Goal: Information Seeking & Learning: Learn about a topic

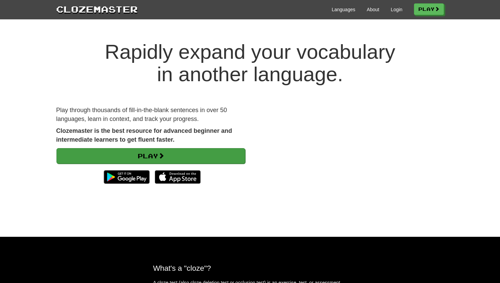
click at [163, 157] on span at bounding box center [161, 156] width 6 height 6
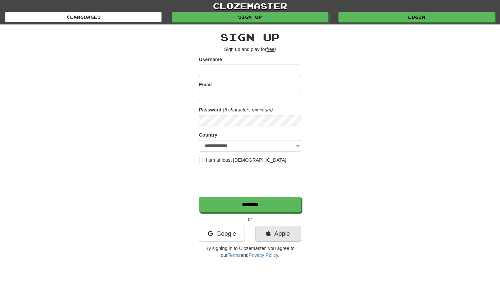
click at [278, 234] on link "Apple" at bounding box center [278, 234] width 46 height 16
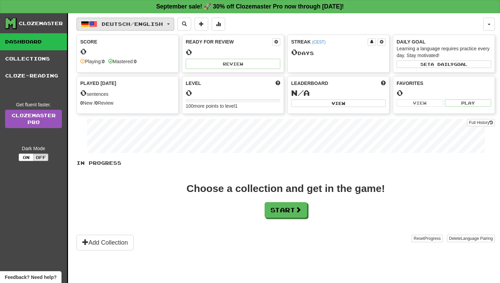
click at [170, 27] on button "Deutsch / English" at bounding box center [126, 24] width 98 height 13
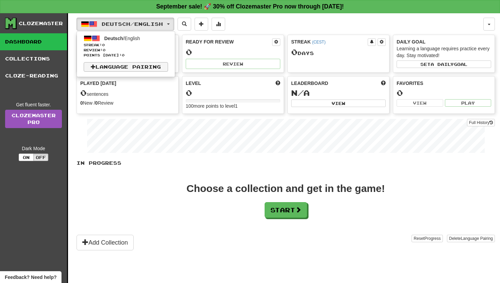
click at [127, 65] on link "Language Pairing" at bounding box center [126, 67] width 84 height 10
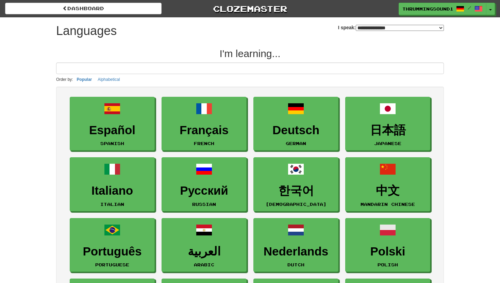
select select "*******"
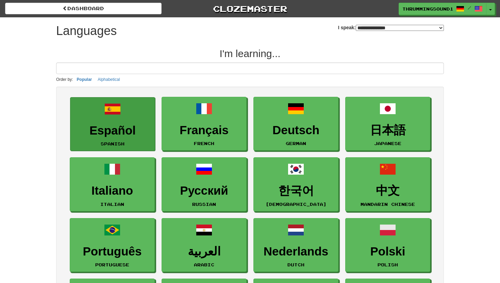
click at [114, 128] on h3 "Español" at bounding box center [113, 130] width 78 height 13
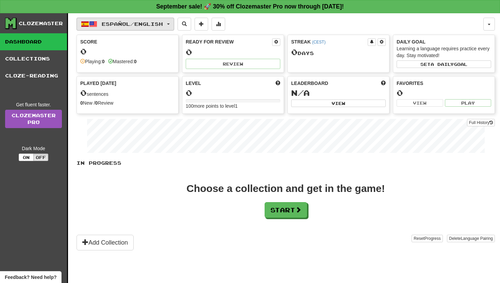
click at [119, 25] on span "Español / English" at bounding box center [132, 24] width 61 height 6
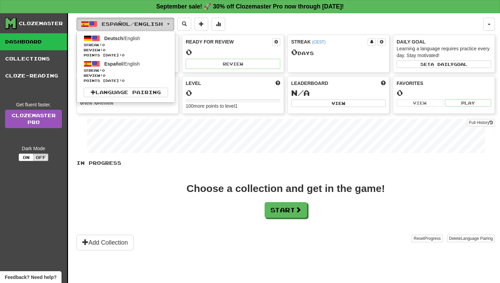
click at [163, 23] on span "Español / English" at bounding box center [132, 24] width 61 height 6
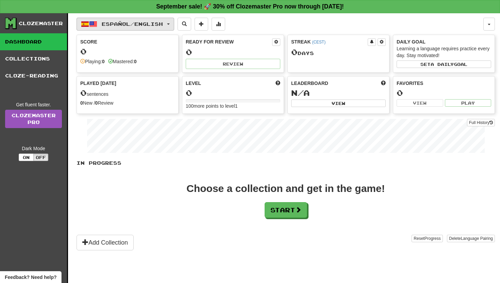
click at [163, 23] on span "Español / English" at bounding box center [132, 24] width 61 height 6
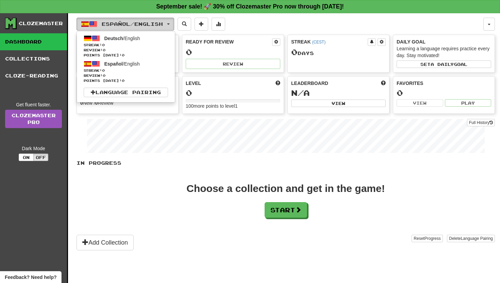
click at [117, 23] on span "Español / English" at bounding box center [132, 24] width 61 height 6
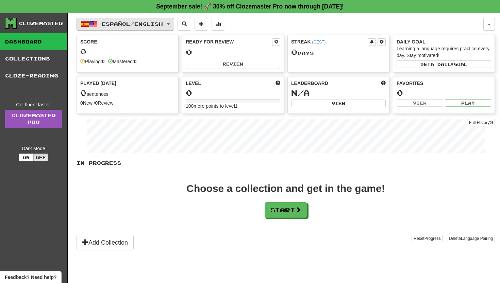
click at [117, 23] on span "Español / English" at bounding box center [132, 24] width 61 height 6
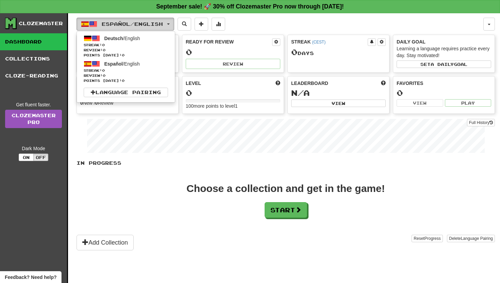
click at [117, 23] on span "Español / English" at bounding box center [132, 24] width 61 height 6
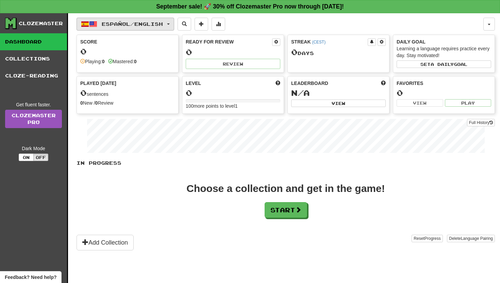
click at [97, 23] on button "Español / English" at bounding box center [126, 24] width 98 height 13
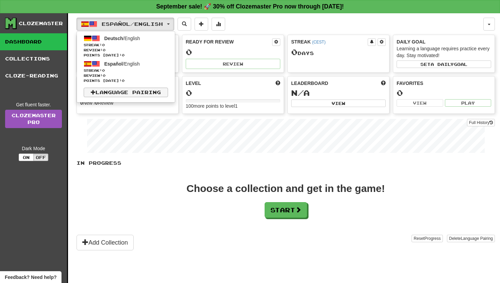
click at [105, 91] on link "Language Pairing" at bounding box center [126, 93] width 84 height 10
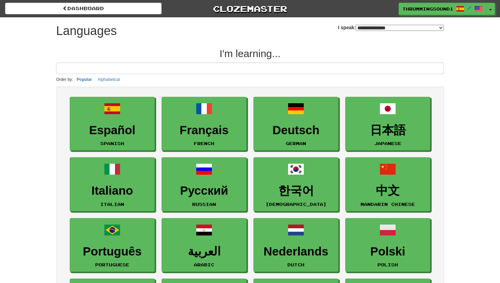
select select "*******"
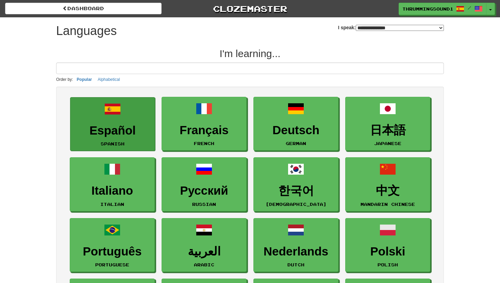
click at [126, 140] on link "Español Spanish" at bounding box center [112, 124] width 85 height 54
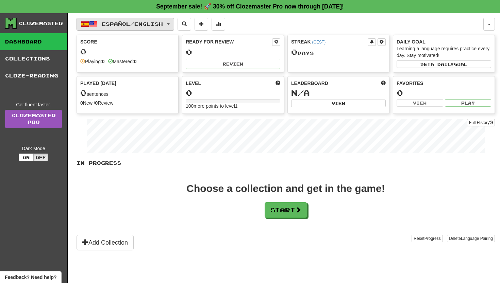
click at [163, 26] on span "Español / English" at bounding box center [132, 24] width 61 height 6
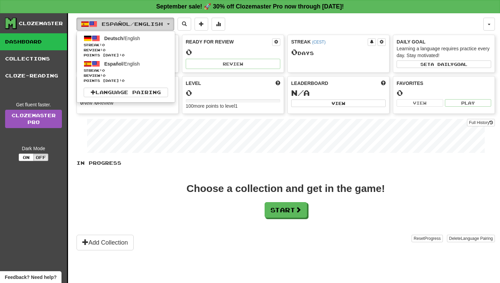
click at [170, 28] on button "Español / English" at bounding box center [126, 24] width 98 height 13
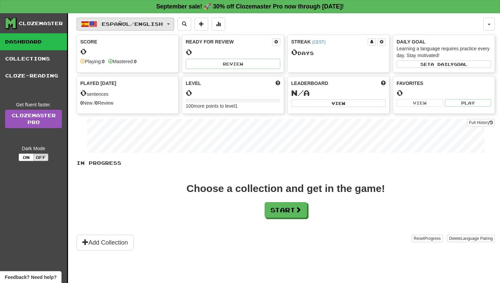
click at [98, 28] on button "Español / English" at bounding box center [126, 24] width 98 height 13
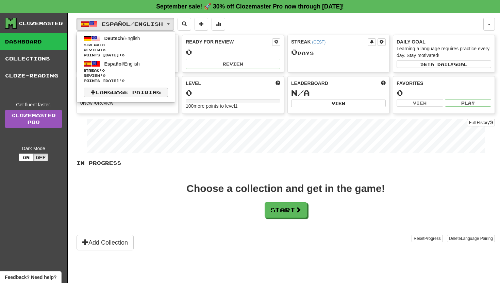
click at [134, 91] on link "Language Pairing" at bounding box center [126, 93] width 84 height 10
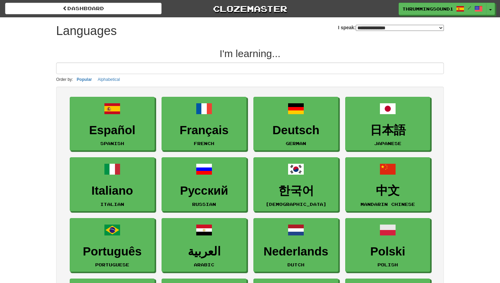
select select "*******"
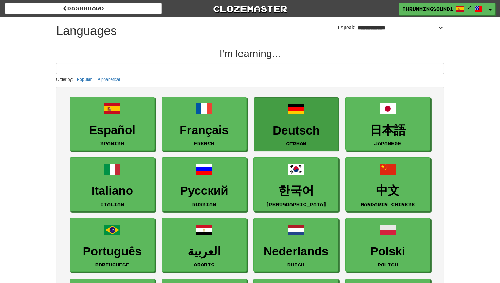
click at [270, 124] on h3 "Deutsch" at bounding box center [296, 130] width 78 height 13
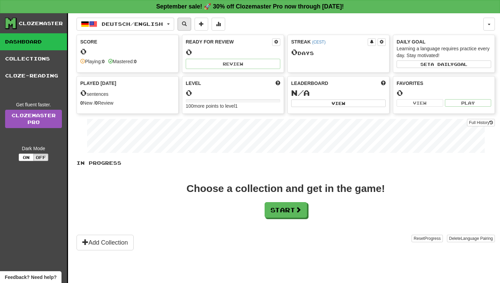
click at [191, 23] on button at bounding box center [185, 24] width 14 height 13
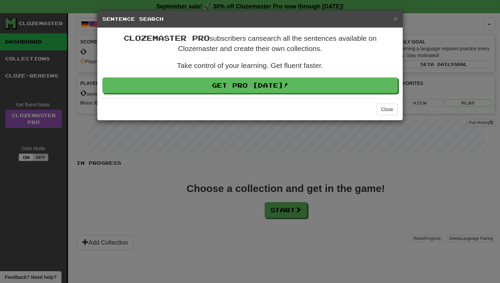
click at [393, 24] on div "× Sentence Search" at bounding box center [249, 19] width 305 height 17
click at [394, 23] on div "× Sentence Search" at bounding box center [249, 19] width 305 height 17
click at [395, 21] on span "×" at bounding box center [396, 19] width 4 height 8
